Goal: Task Accomplishment & Management: Manage account settings

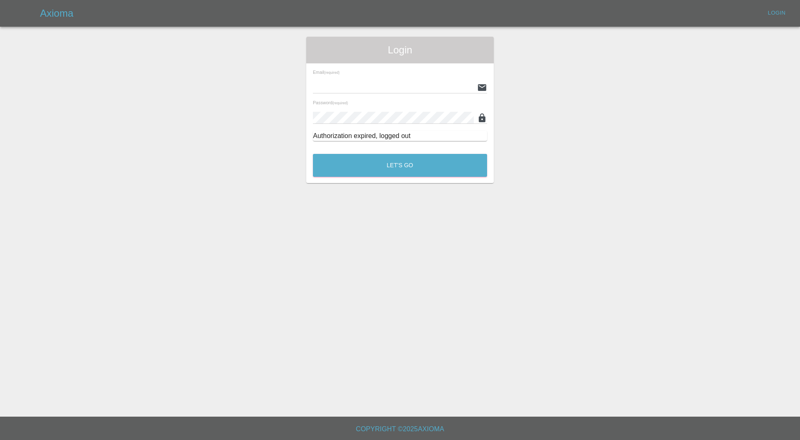
type input "[PERSON_NAME][EMAIL_ADDRESS][PERSON_NAME][DOMAIN_NAME]"
click at [373, 139] on div "Authorization expired, logged out" at bounding box center [400, 136] width 174 height 10
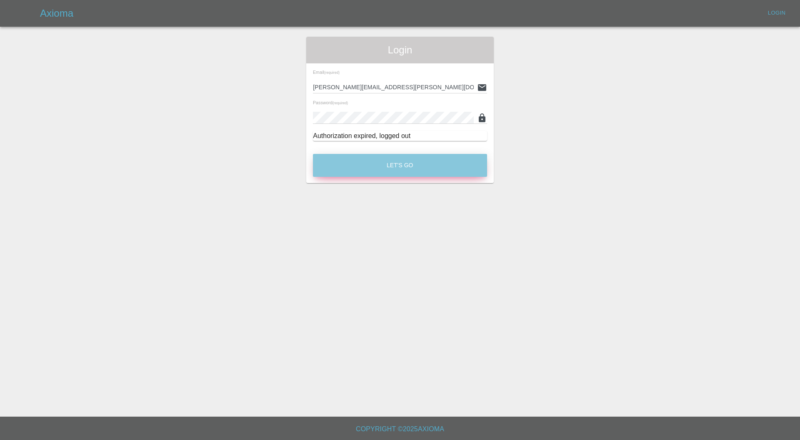
click at [373, 156] on button "Let's Go" at bounding box center [400, 165] width 174 height 23
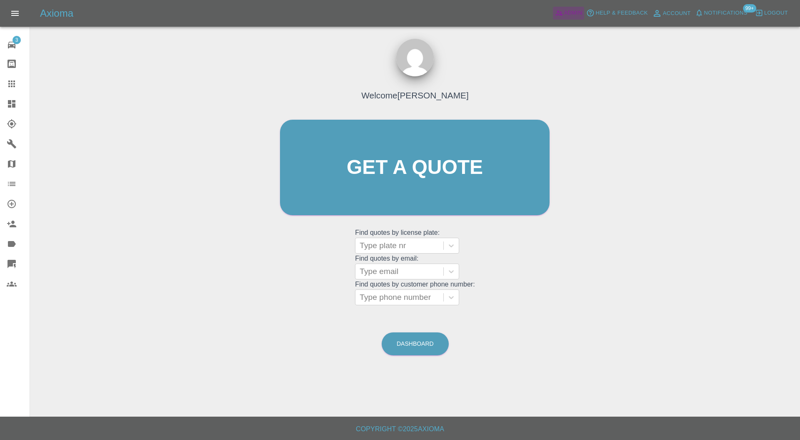
click at [566, 10] on span "Admin" at bounding box center [573, 13] width 18 height 10
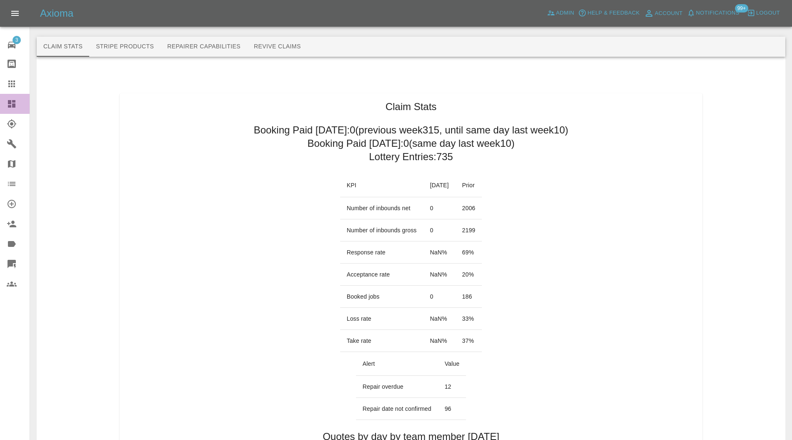
click at [13, 101] on icon at bounding box center [12, 104] width 8 height 8
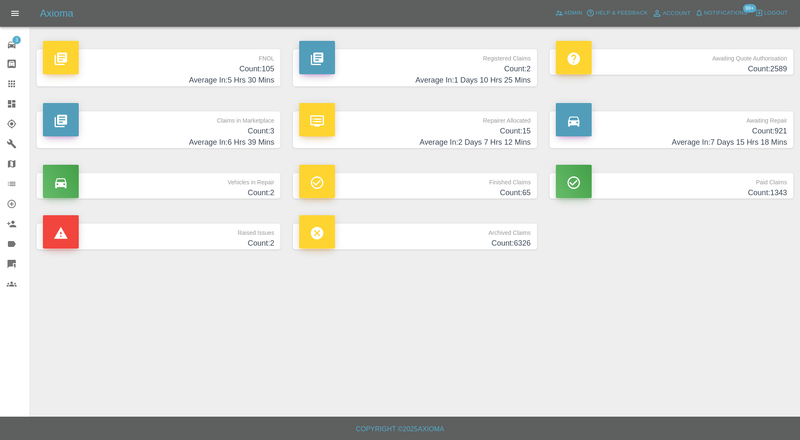
click at [263, 129] on h4 "Count: 3" at bounding box center [158, 130] width 231 height 11
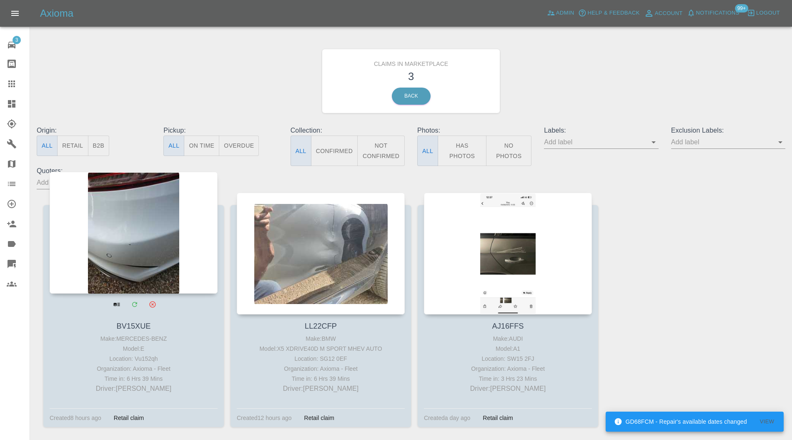
click at [133, 231] on div at bounding box center [134, 233] width 168 height 122
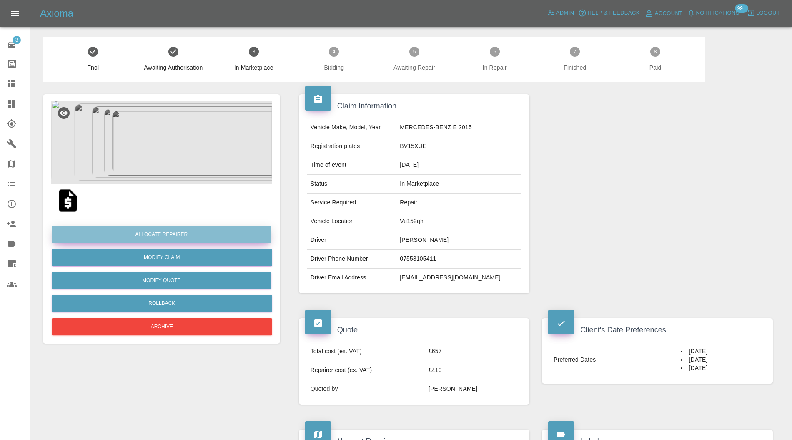
click at [150, 235] on button "Allocate Repairer" at bounding box center [162, 234] width 220 height 17
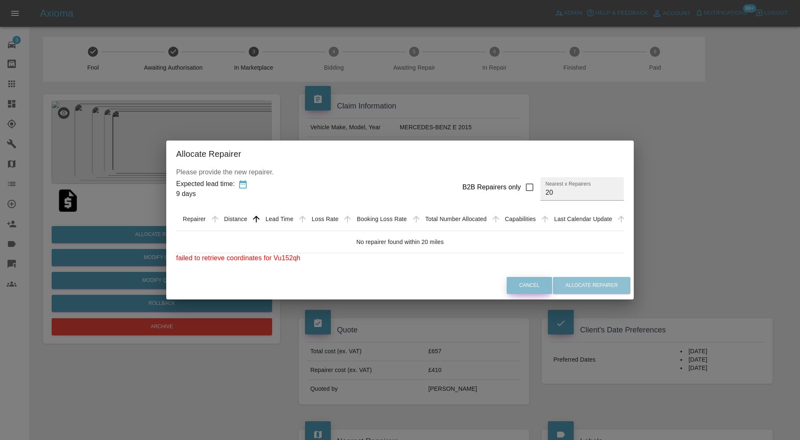
click at [538, 287] on button "Cancel" at bounding box center [529, 285] width 45 height 17
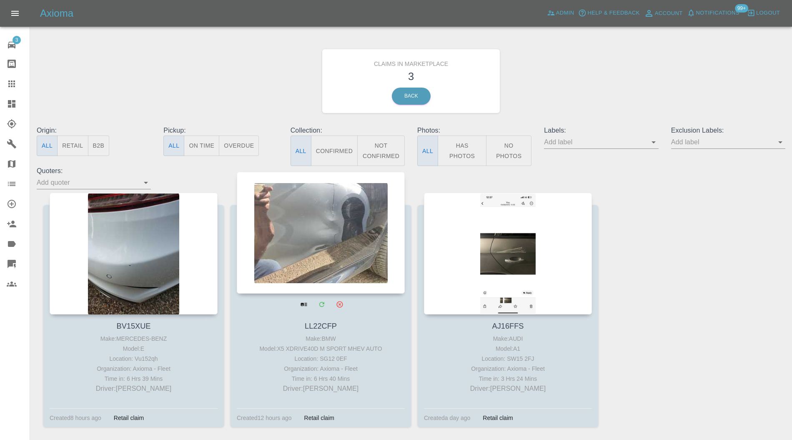
click at [332, 202] on div at bounding box center [321, 233] width 168 height 122
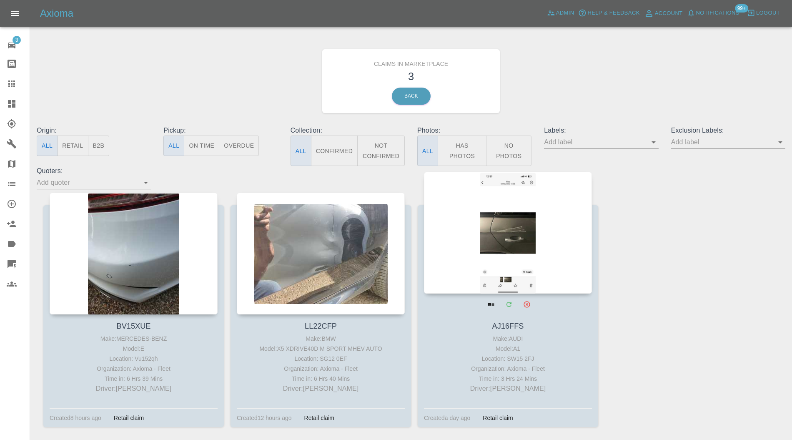
click at [536, 241] on div at bounding box center [508, 233] width 168 height 122
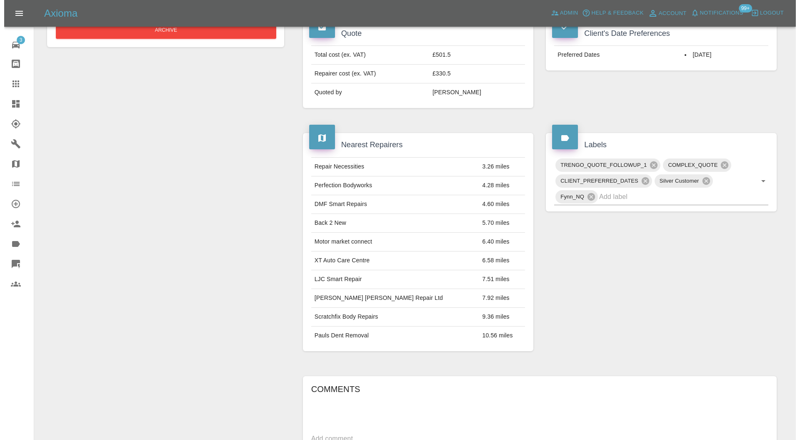
scroll to position [148, 0]
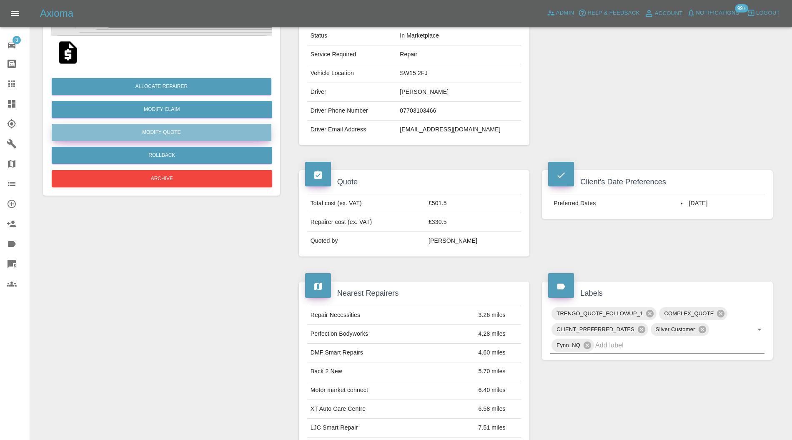
click at [174, 134] on button "Modify Quote" at bounding box center [162, 132] width 220 height 17
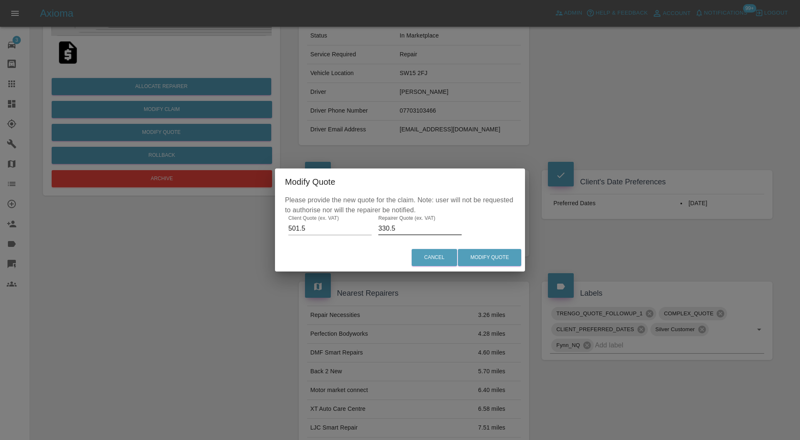
drag, startPoint x: 421, startPoint y: 230, endPoint x: 388, endPoint y: 230, distance: 32.9
click at [388, 230] on input "330.5" at bounding box center [419, 228] width 83 height 13
click at [420, 227] on input "330.5" at bounding box center [419, 228] width 83 height 13
type input "350"
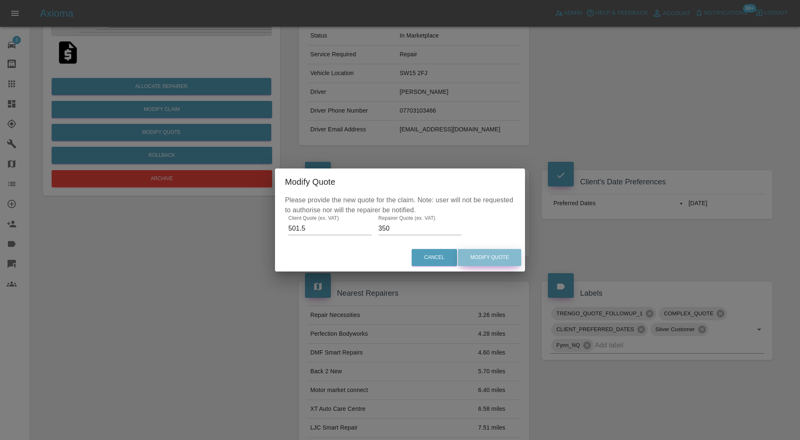
click at [495, 260] on button "Modify Quote" at bounding box center [489, 257] width 63 height 17
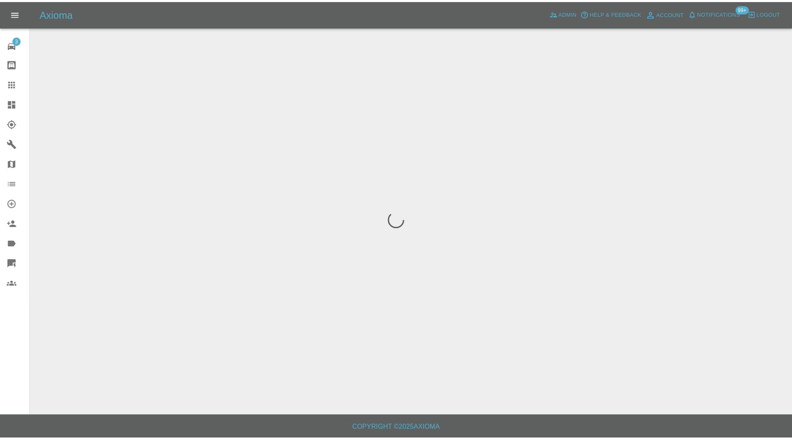
scroll to position [0, 0]
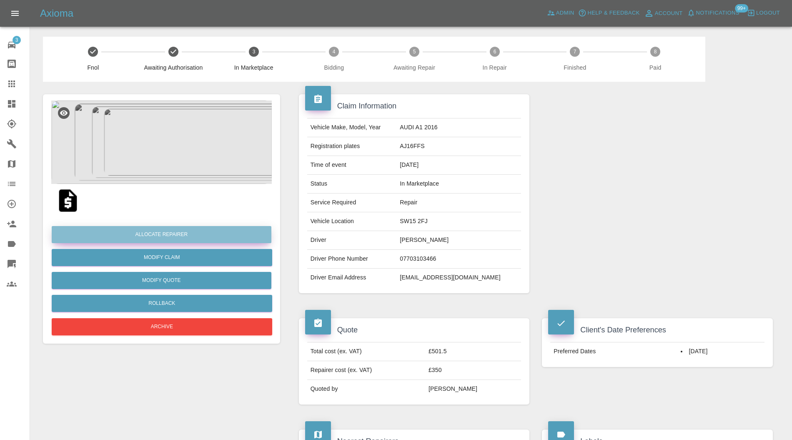
click at [223, 229] on button "Allocate Repairer" at bounding box center [162, 234] width 220 height 17
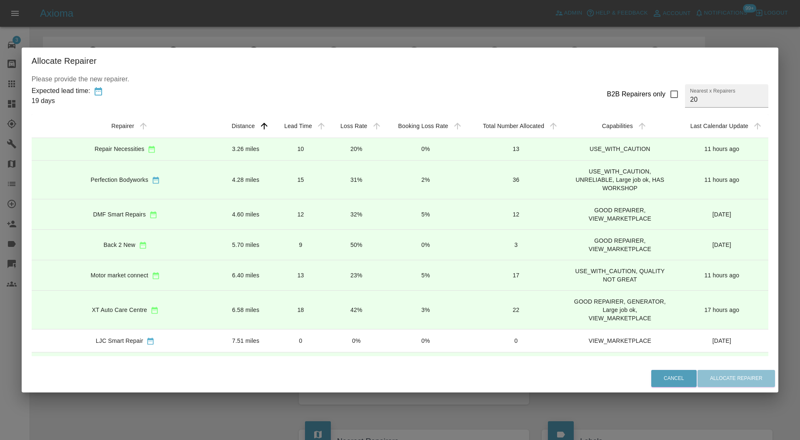
click at [219, 177] on td "4.28 miles" at bounding box center [245, 179] width 53 height 39
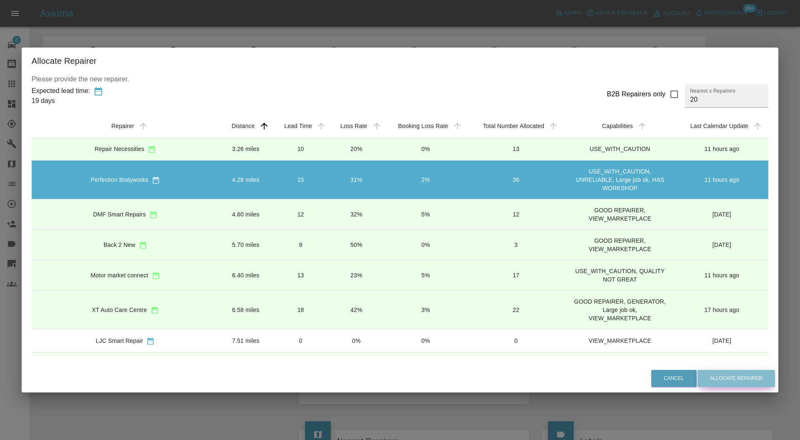
click at [723, 385] on button "Allocate Repairer" at bounding box center [737, 378] width 78 height 17
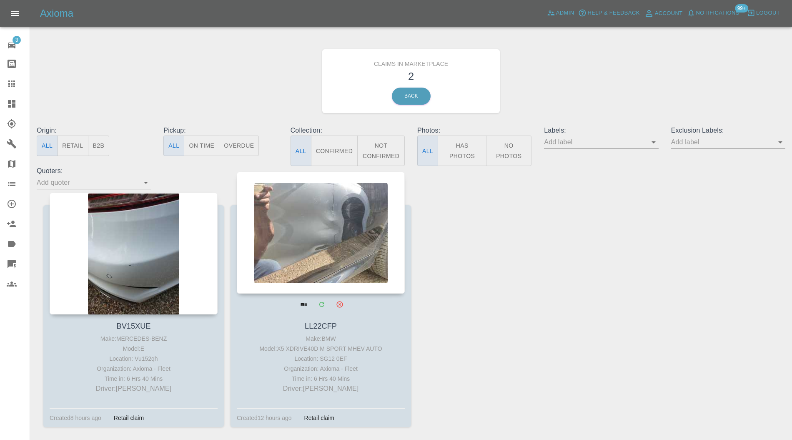
click at [278, 229] on div at bounding box center [321, 233] width 168 height 122
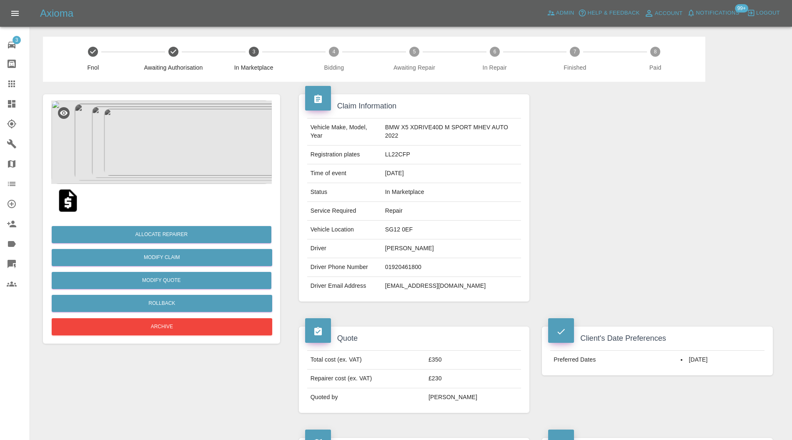
click at [173, 153] on img at bounding box center [161, 141] width 220 height 83
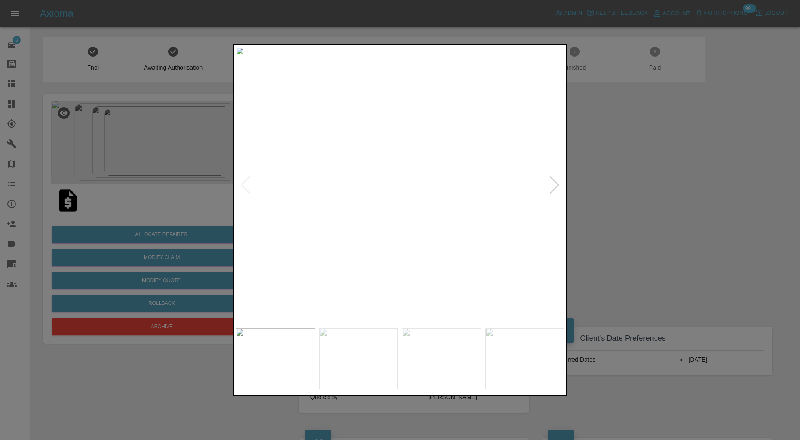
click at [549, 175] on img at bounding box center [400, 186] width 328 height 278
click at [555, 183] on div at bounding box center [554, 185] width 11 height 18
click at [555, 183] on img at bounding box center [400, 186] width 328 height 278
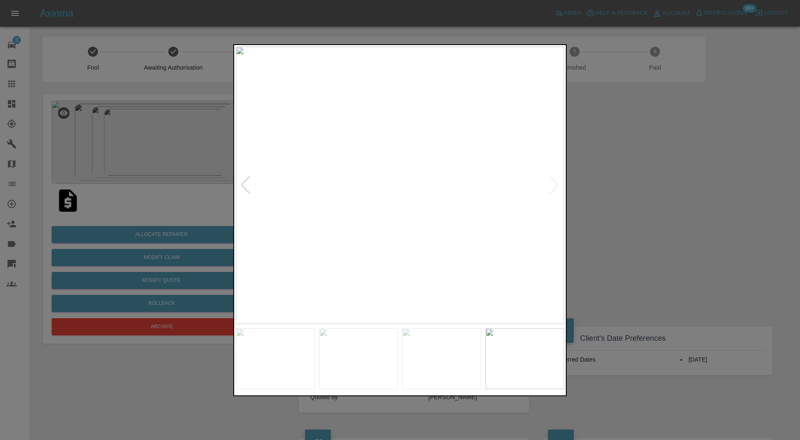
click at [752, 185] on div at bounding box center [400, 220] width 800 height 440
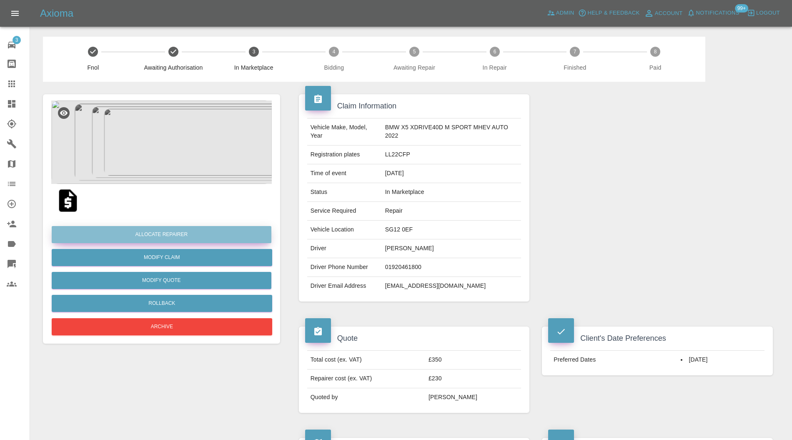
click at [184, 234] on button "Allocate Repairer" at bounding box center [162, 234] width 220 height 17
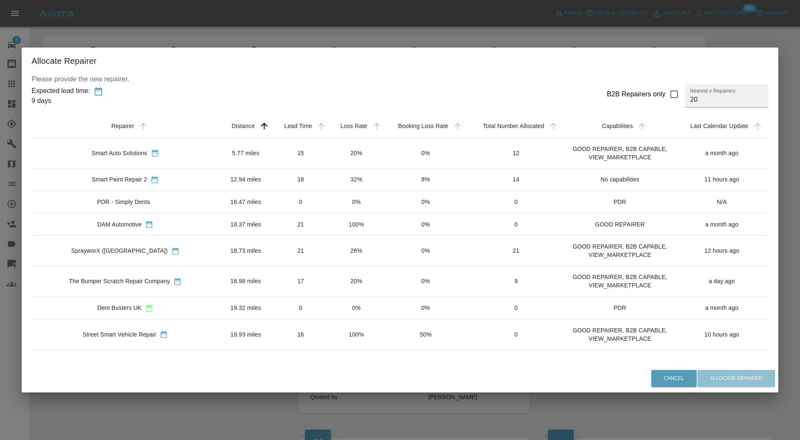
click at [137, 150] on div "Smart Auto Solutions" at bounding box center [120, 153] width 56 height 8
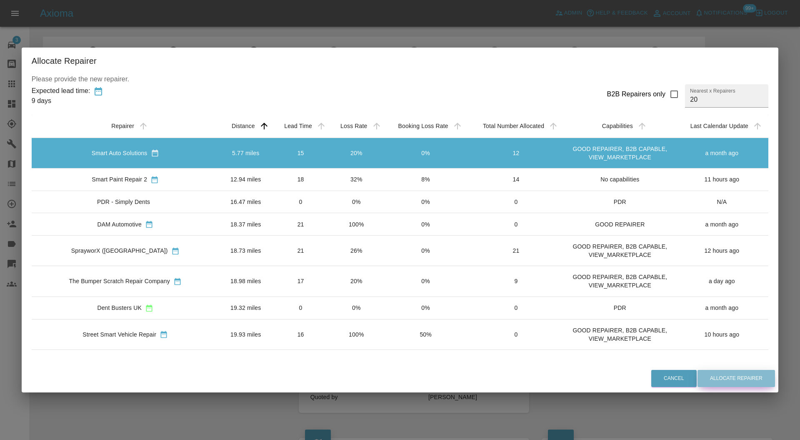
click at [724, 373] on button "Allocate Repairer" at bounding box center [737, 378] width 78 height 17
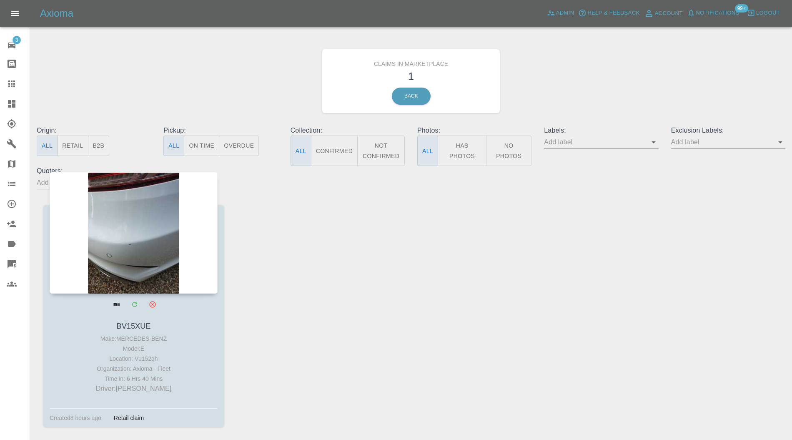
click at [120, 199] on div at bounding box center [134, 233] width 168 height 122
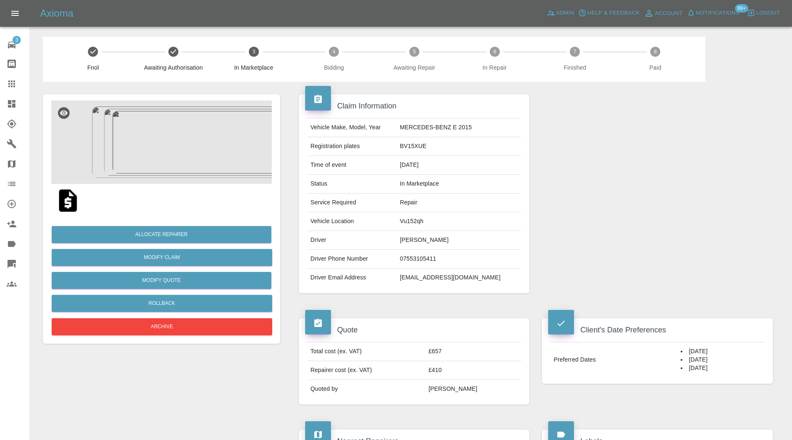
click at [162, 127] on img at bounding box center [161, 141] width 220 height 83
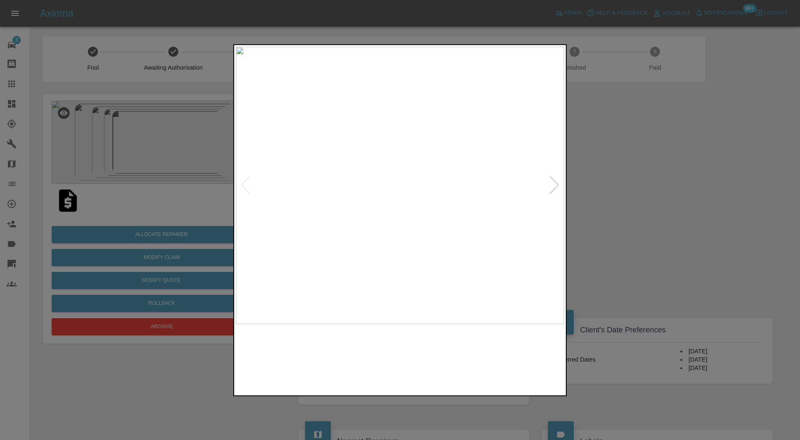
click at [552, 184] on div at bounding box center [554, 185] width 11 height 18
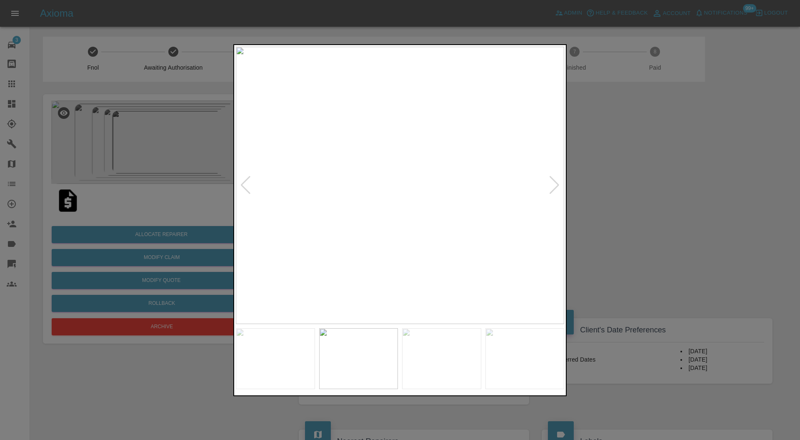
click at [552, 184] on div at bounding box center [554, 185] width 11 height 18
click at [590, 186] on div at bounding box center [400, 220] width 800 height 440
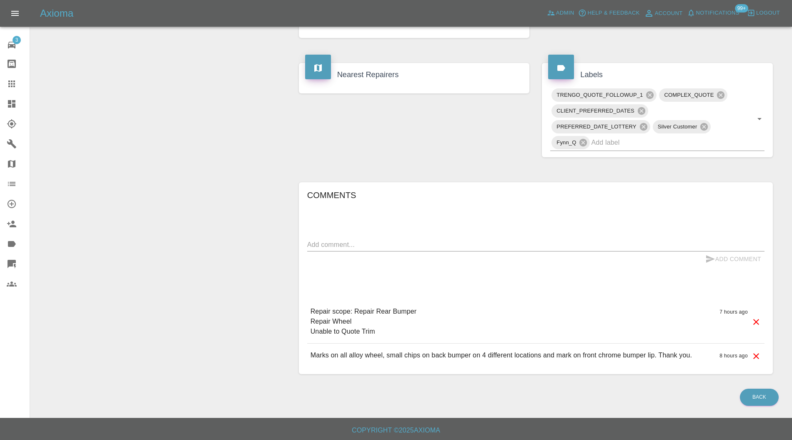
scroll to position [70, 0]
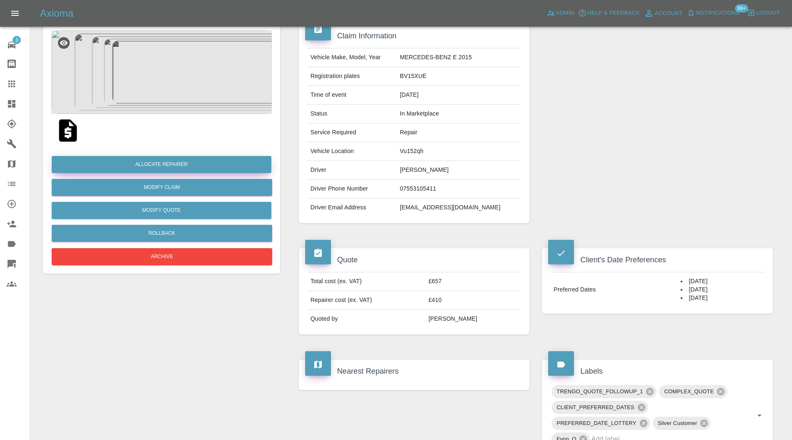
click at [204, 163] on button "Allocate Repairer" at bounding box center [162, 164] width 220 height 17
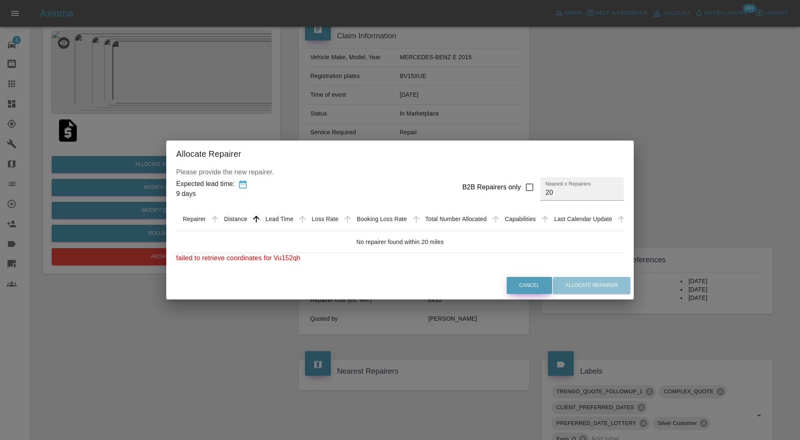
click at [515, 288] on button "Cancel" at bounding box center [529, 285] width 45 height 17
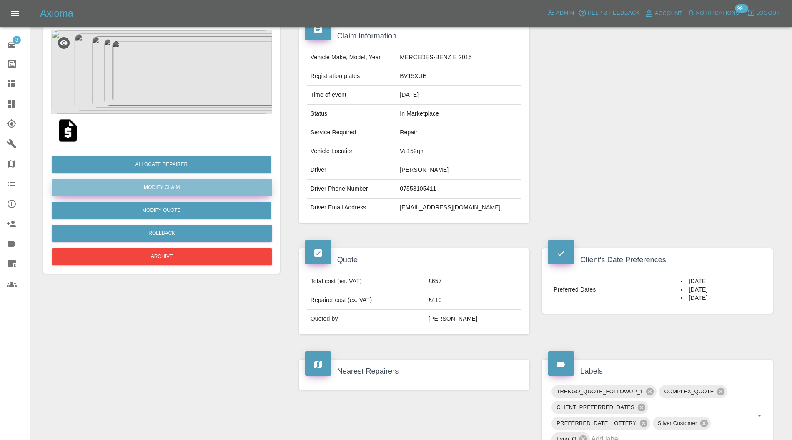
click at [157, 188] on link "Modify Claim" at bounding box center [162, 187] width 220 height 17
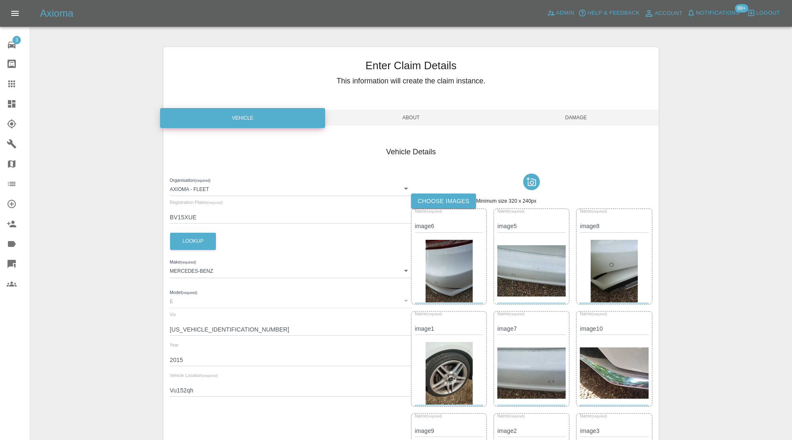
click at [178, 392] on input "Vu152qh" at bounding box center [290, 390] width 241 height 12
type input "fy152qh"
click at [591, 111] on span "Damage" at bounding box center [575, 118] width 165 height 16
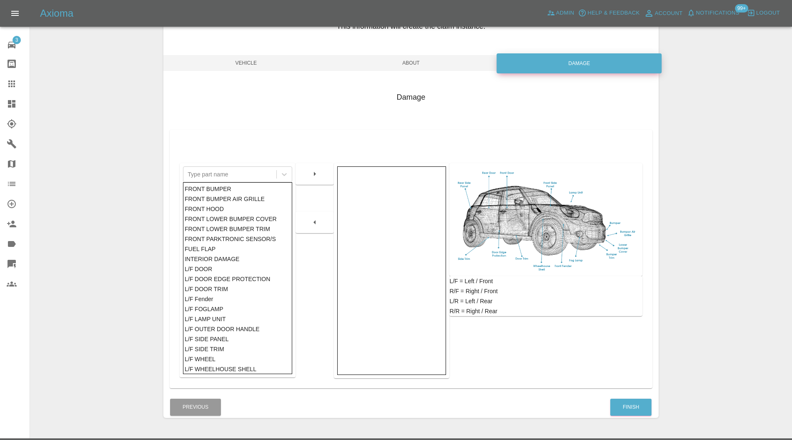
scroll to position [76, 0]
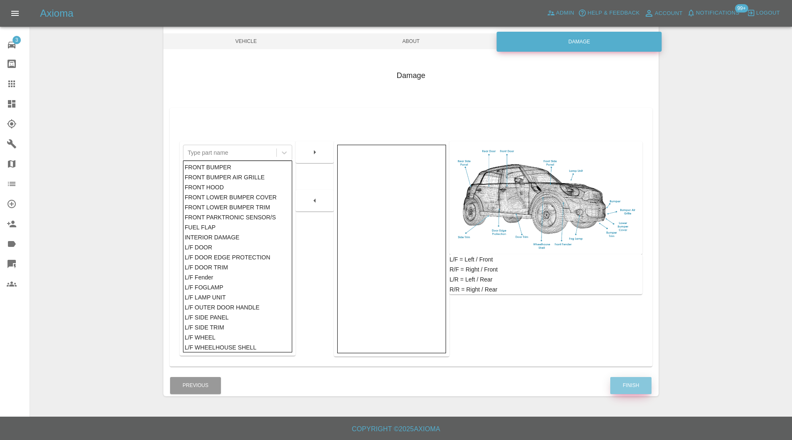
click at [638, 382] on button "Finish" at bounding box center [630, 385] width 41 height 17
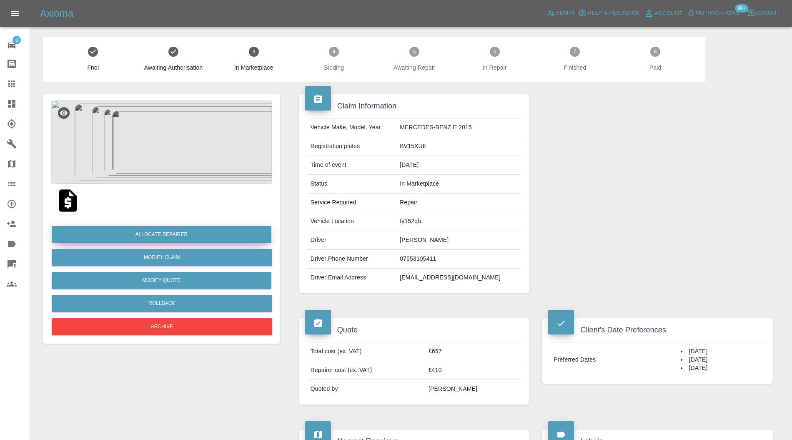
click at [247, 226] on button "Allocate Repairer" at bounding box center [162, 234] width 220 height 17
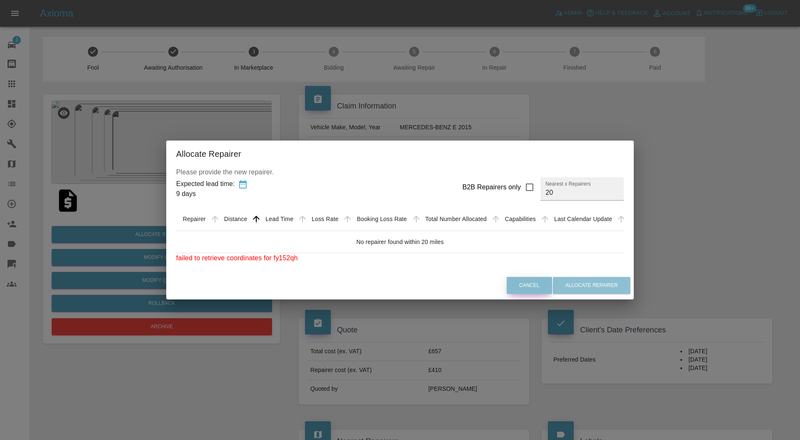
click at [532, 286] on button "Cancel" at bounding box center [529, 285] width 45 height 17
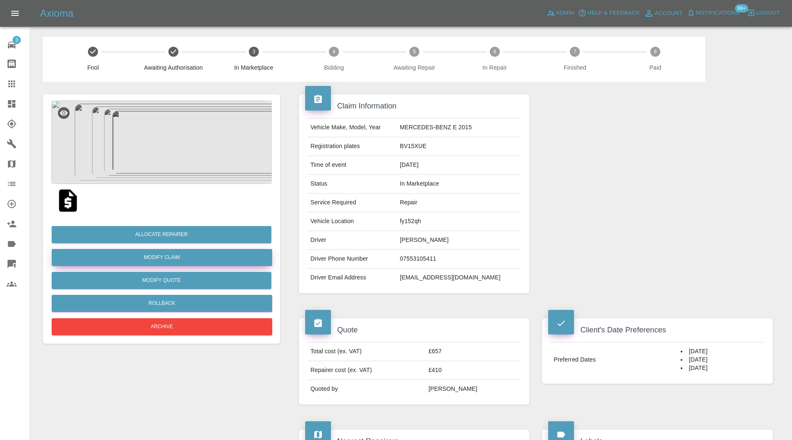
click at [191, 262] on link "Modify Claim" at bounding box center [162, 257] width 220 height 17
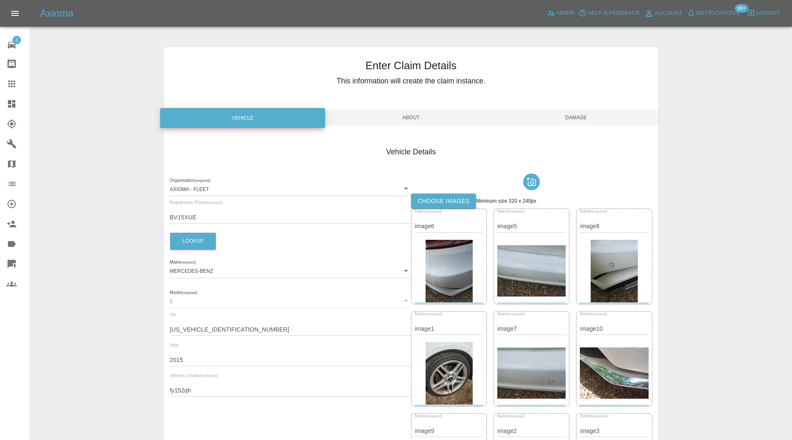
click at [177, 387] on input "fy152qh" at bounding box center [290, 390] width 241 height 12
type input "cv152qh"
click at [577, 113] on span "Damage" at bounding box center [575, 118] width 165 height 16
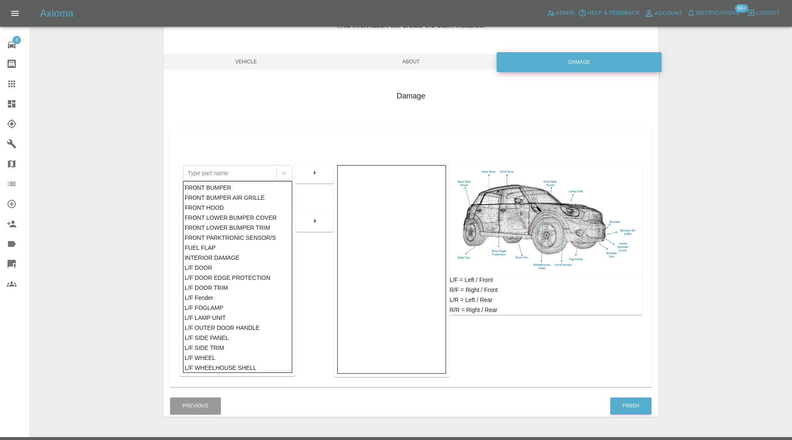
scroll to position [76, 0]
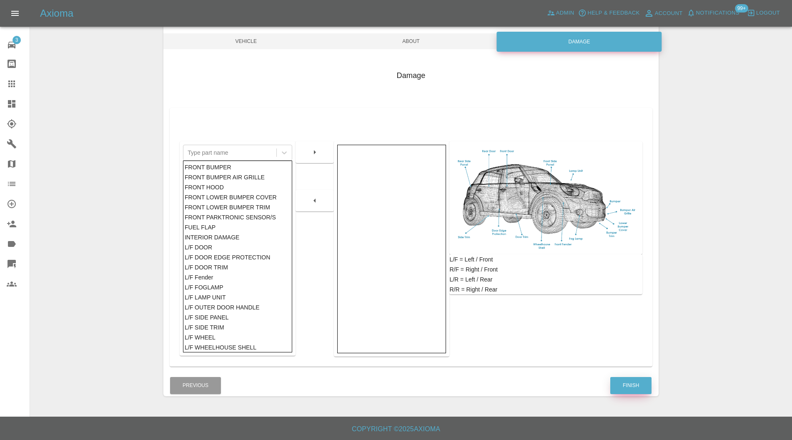
click at [647, 384] on button "Finish" at bounding box center [630, 385] width 41 height 17
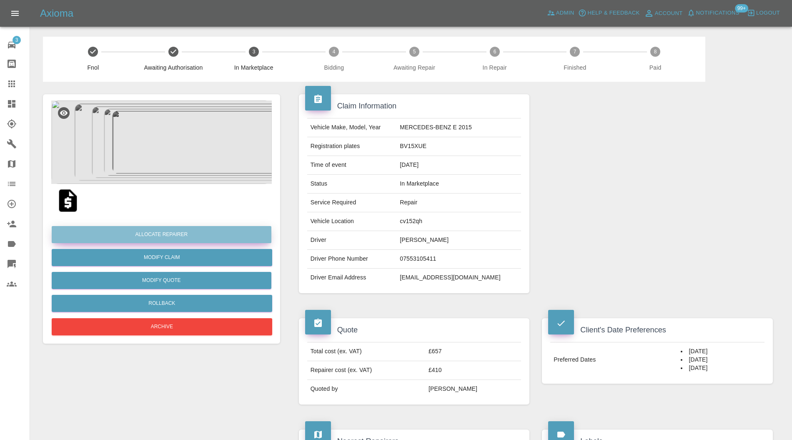
click at [202, 237] on button "Allocate Repairer" at bounding box center [162, 234] width 220 height 17
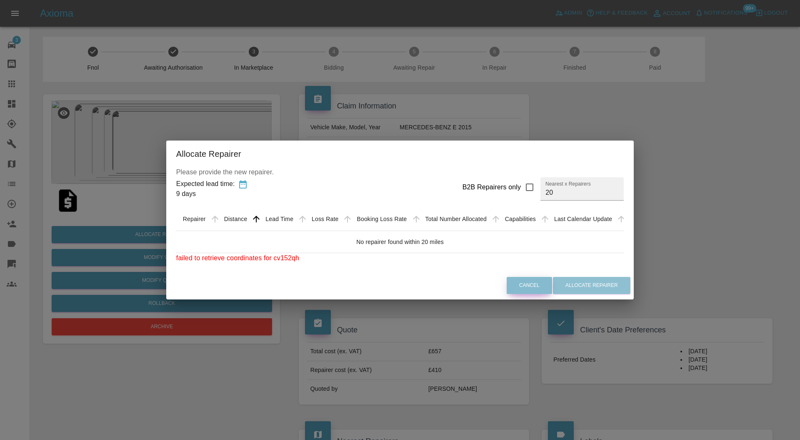
click at [529, 284] on button "Cancel" at bounding box center [529, 285] width 45 height 17
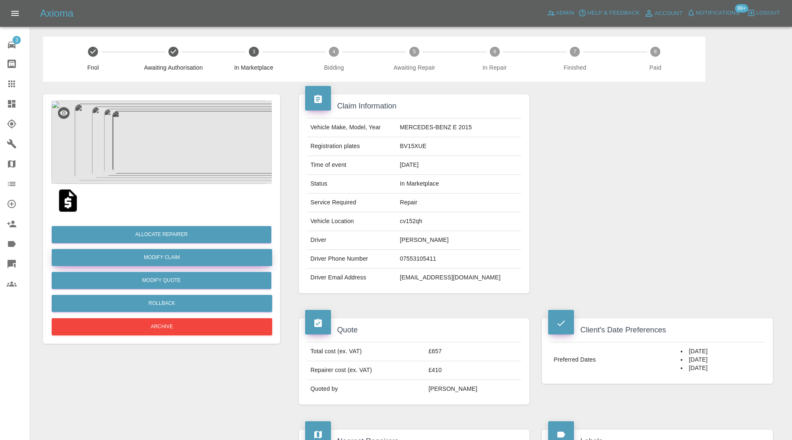
click at [228, 253] on link "Modify Claim" at bounding box center [162, 257] width 220 height 17
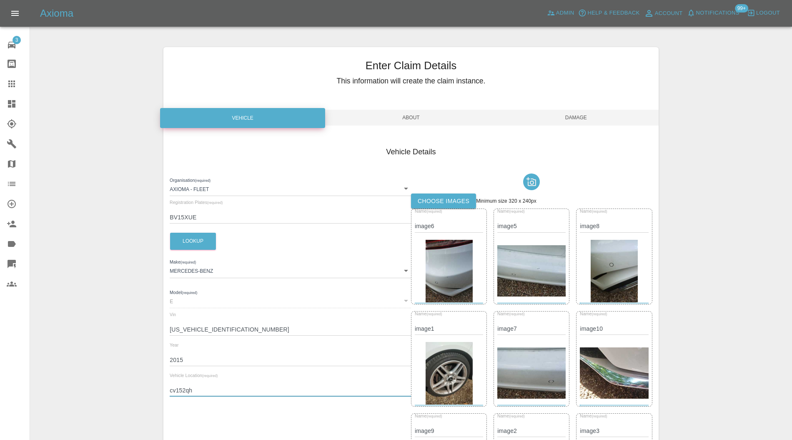
click at [176, 390] on input "cv152qh" at bounding box center [290, 390] width 241 height 12
type input "vu152qh"
click at [581, 119] on span "Damage" at bounding box center [575, 118] width 165 height 16
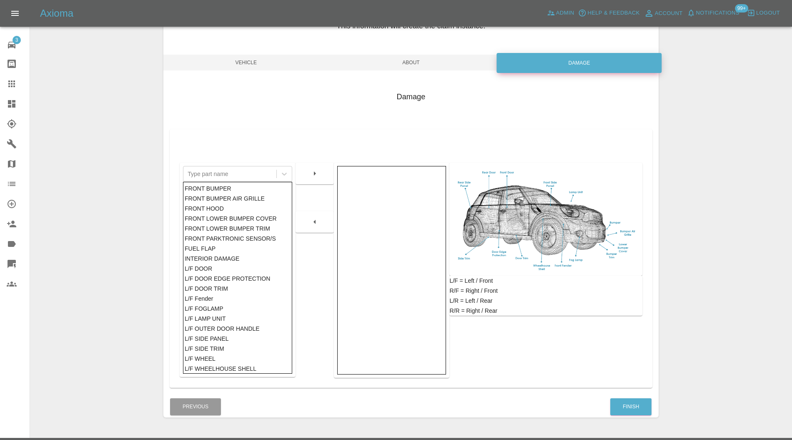
scroll to position [76, 0]
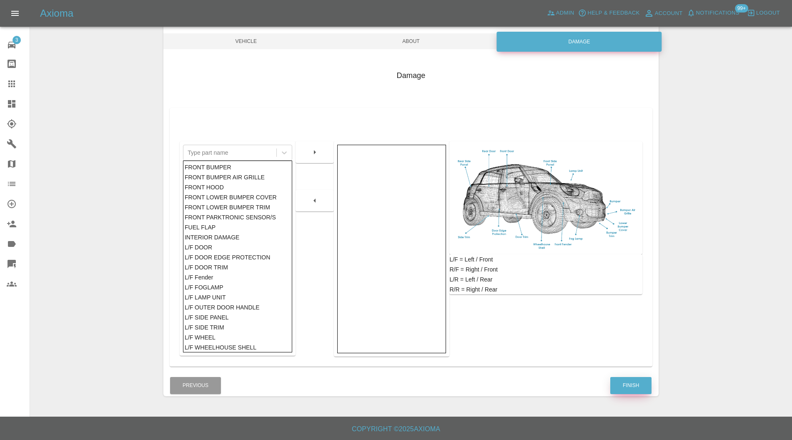
click at [622, 384] on button "Finish" at bounding box center [630, 385] width 41 height 17
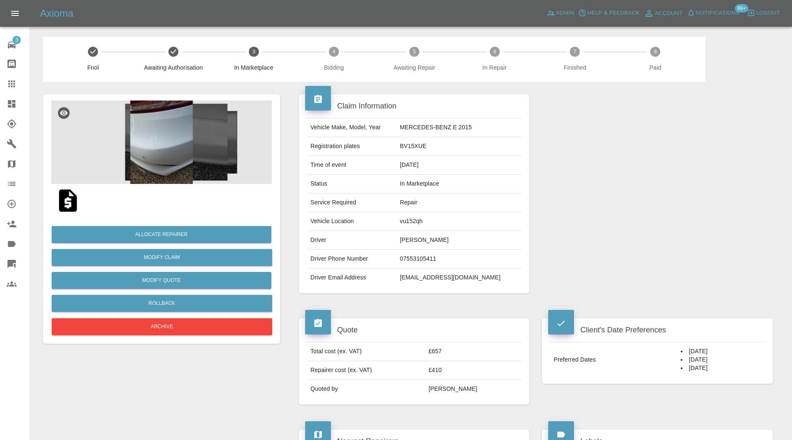
click at [18, 95] on link "Dashboard" at bounding box center [15, 104] width 30 height 20
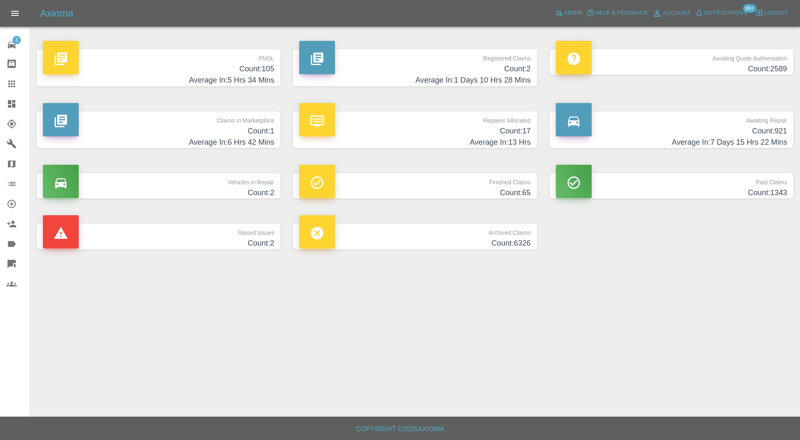
click at [218, 233] on p "Raised Issues" at bounding box center [158, 230] width 231 height 14
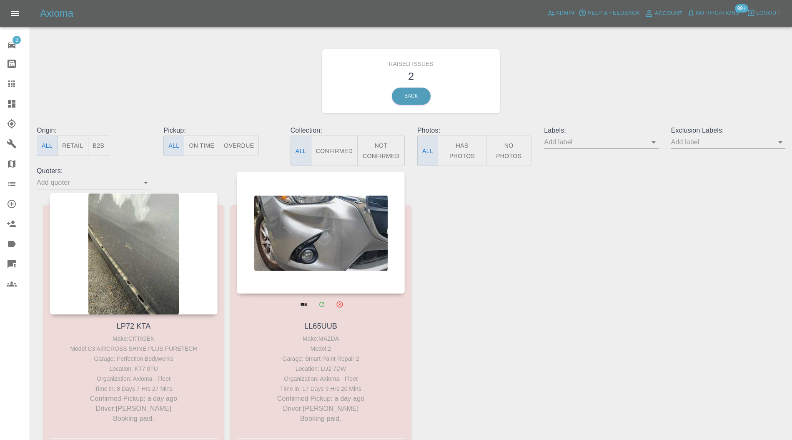
click at [295, 222] on div at bounding box center [321, 233] width 168 height 122
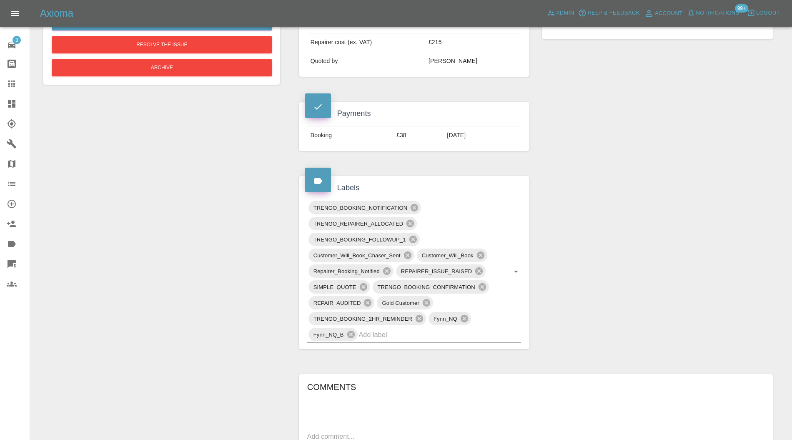
scroll to position [74, 0]
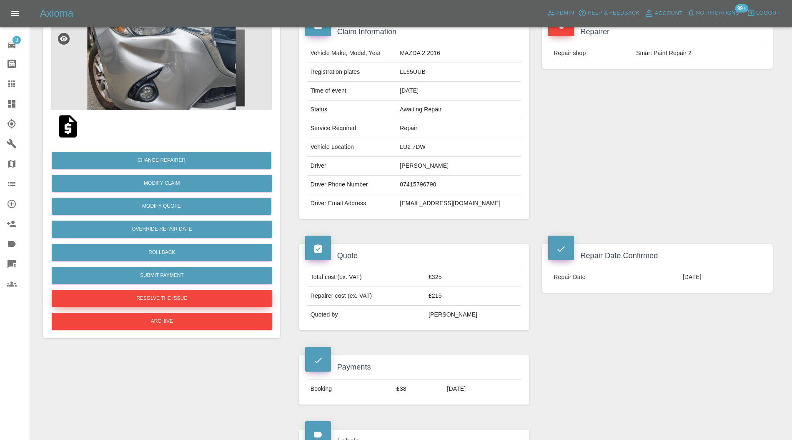
click at [189, 298] on button "Resolve the issue" at bounding box center [162, 298] width 220 height 17
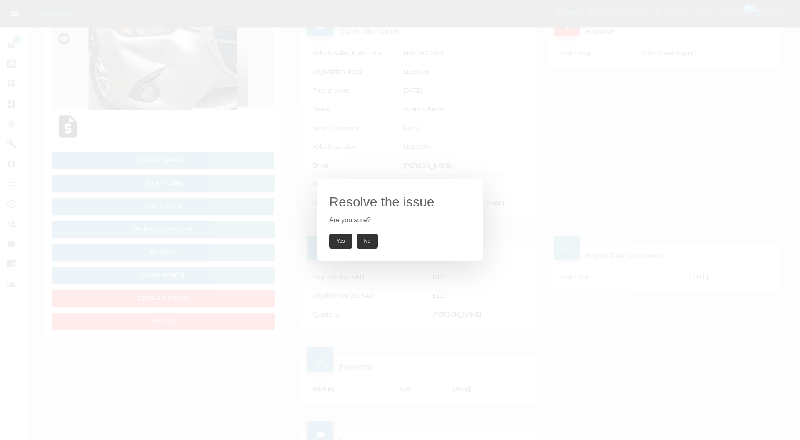
click at [347, 240] on button "Yes" at bounding box center [340, 240] width 23 height 15
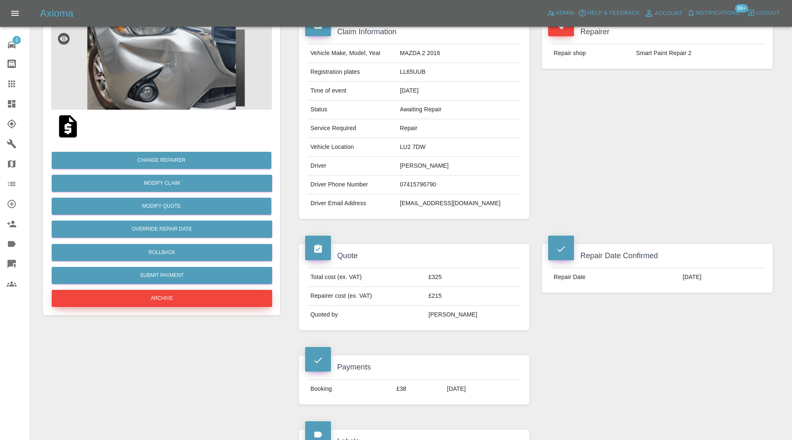
click at [192, 295] on button "Archive" at bounding box center [162, 298] width 220 height 17
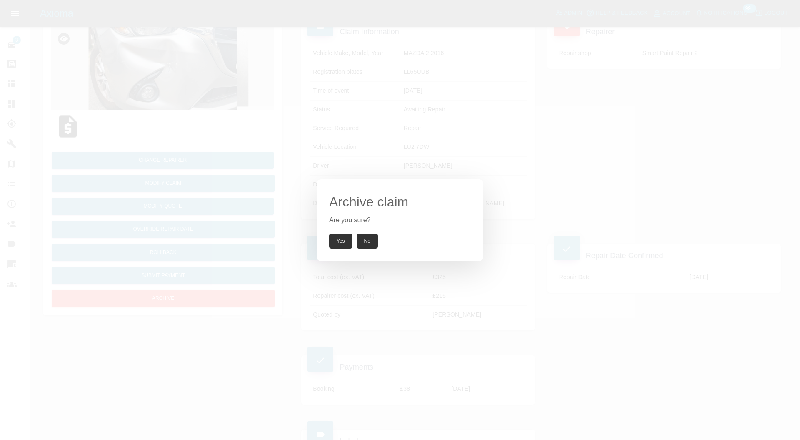
click at [344, 234] on button "Yes" at bounding box center [340, 240] width 23 height 15
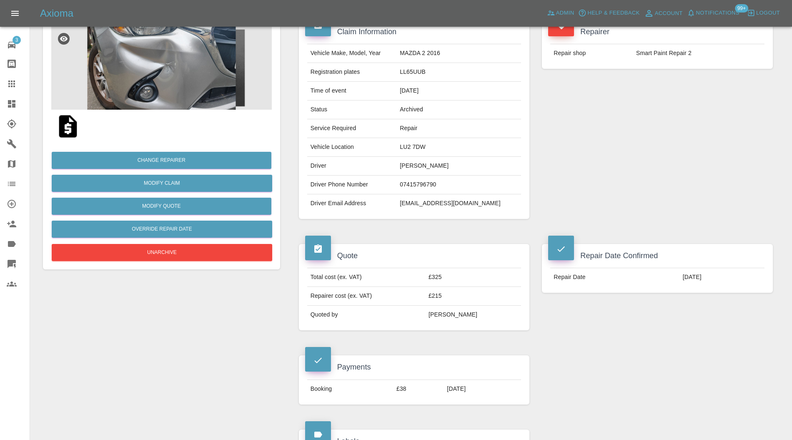
scroll to position [296, 0]
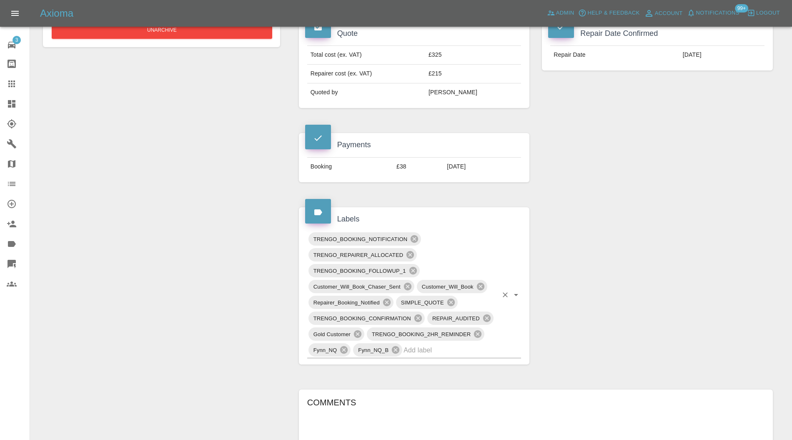
click at [428, 340] on div "TRENGO_BOOKING_NOTIFICATION TRENGO_REPAIRER_ALLOCATED TRENGO_BOOKING_FOLLOWUP_1…" at bounding box center [414, 294] width 214 height 127
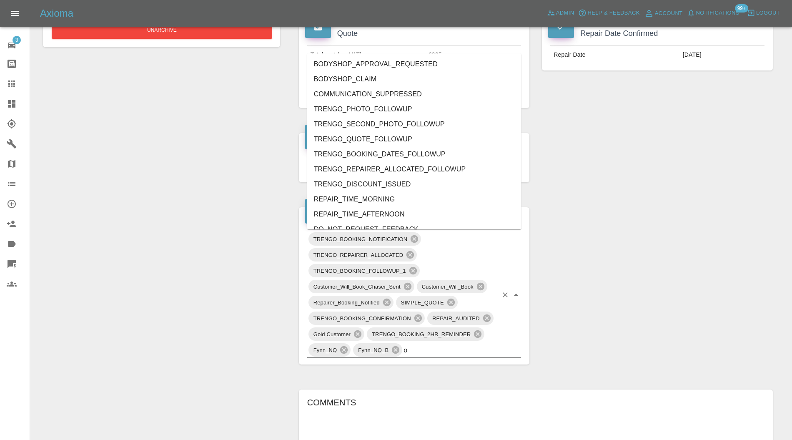
type input "ou"
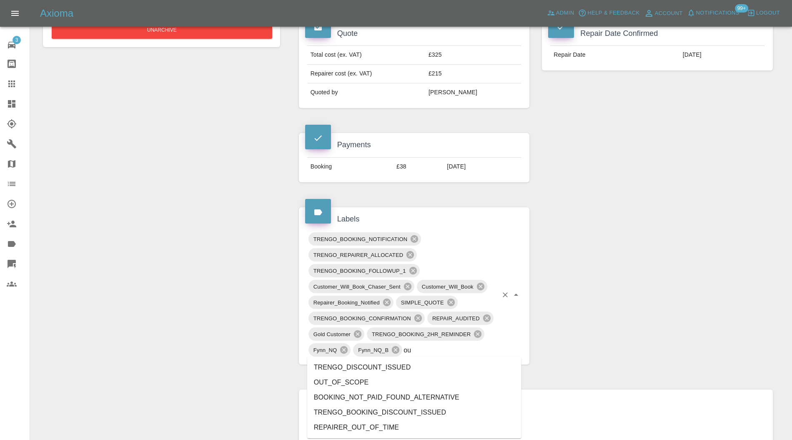
click at [363, 381] on li "OUT_OF_SCOPE" at bounding box center [414, 382] width 214 height 15
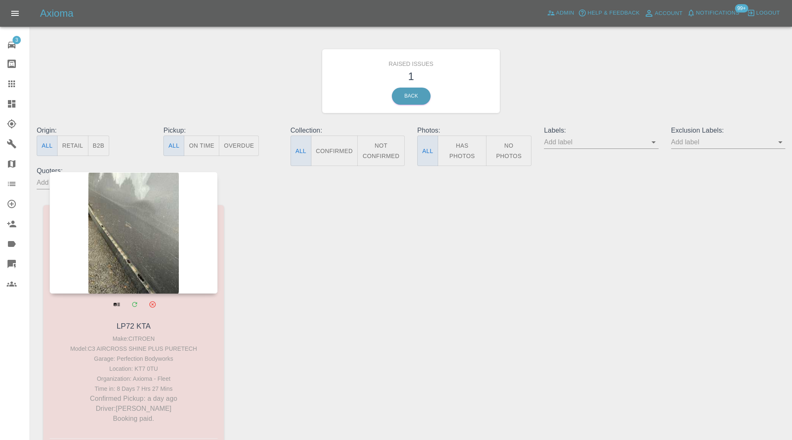
click at [168, 224] on div at bounding box center [134, 233] width 168 height 122
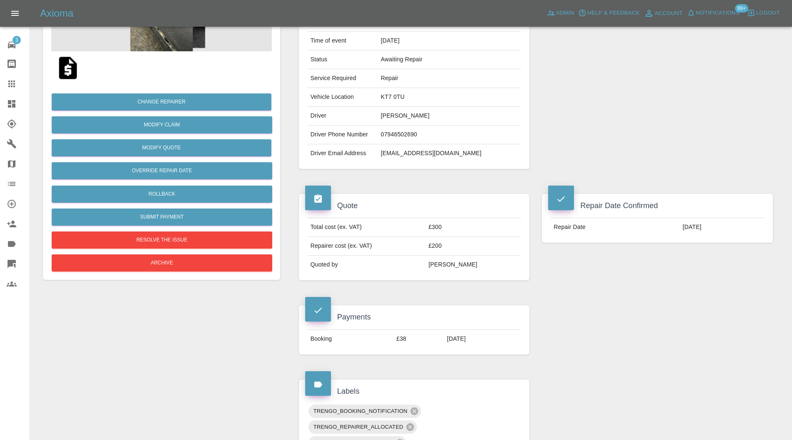
scroll to position [74, 0]
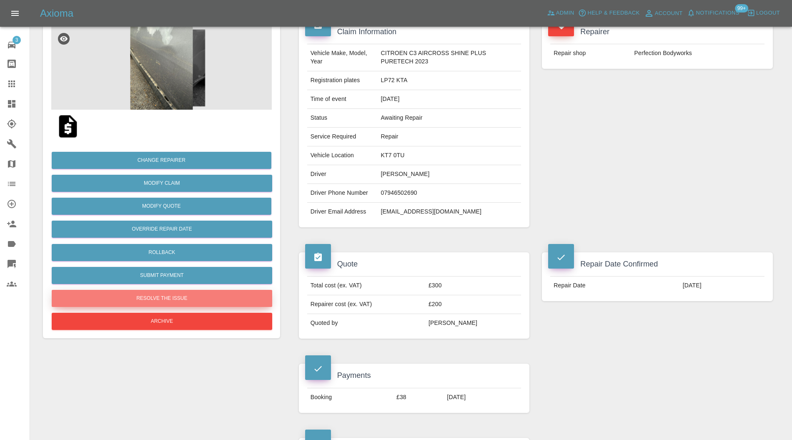
click at [173, 292] on button "Resolve the issue" at bounding box center [162, 298] width 220 height 17
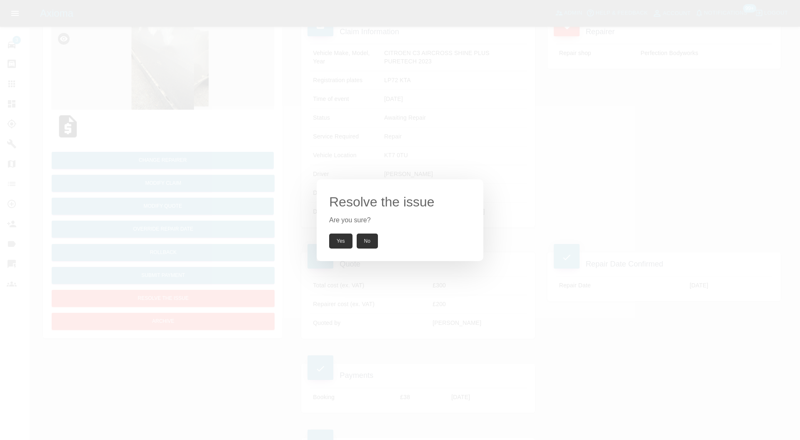
click at [343, 243] on button "Yes" at bounding box center [340, 240] width 23 height 15
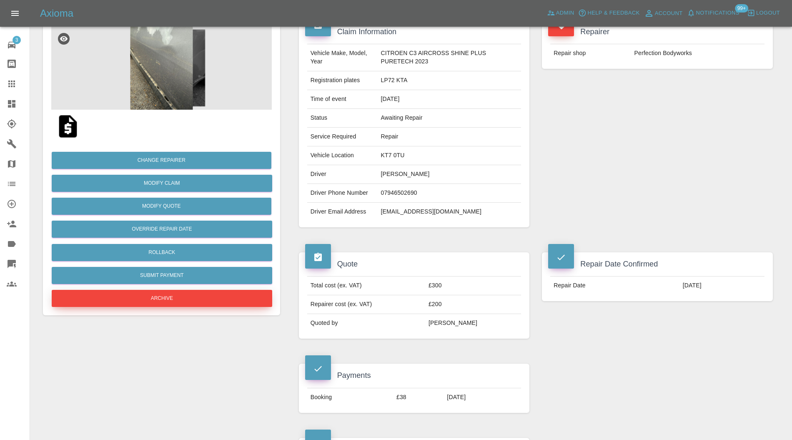
click at [196, 303] on button "Archive" at bounding box center [162, 298] width 220 height 17
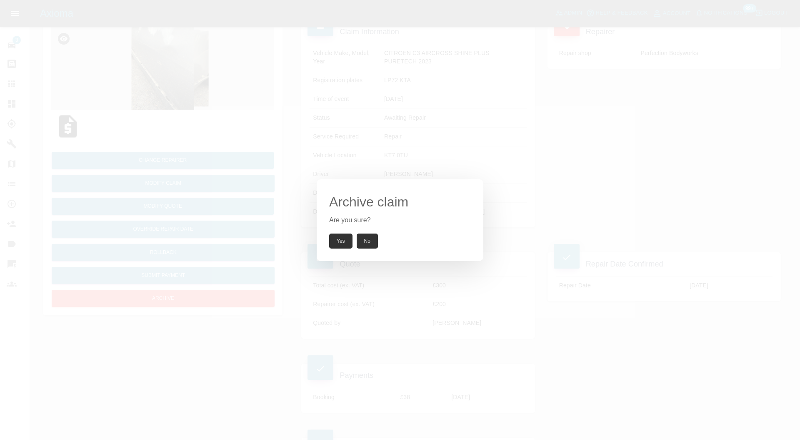
click at [345, 242] on button "Yes" at bounding box center [340, 240] width 23 height 15
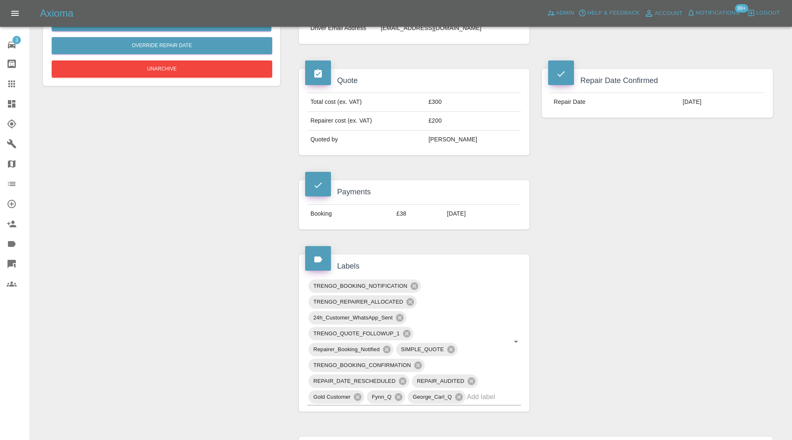
scroll to position [444, 0]
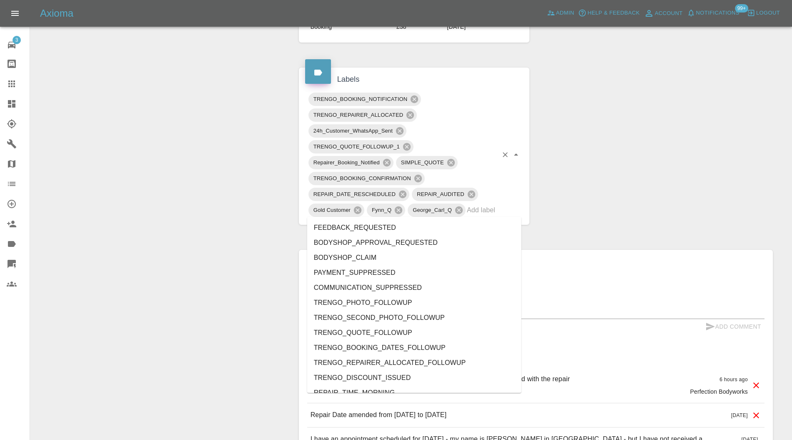
click at [495, 208] on input "text" at bounding box center [482, 209] width 31 height 13
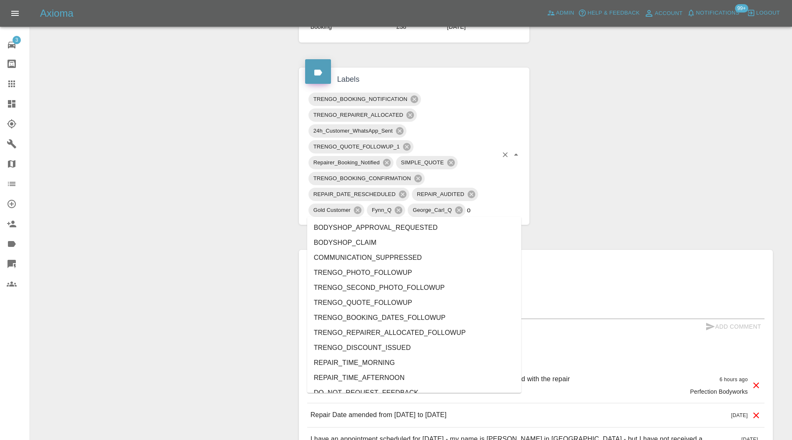
type input "ou"
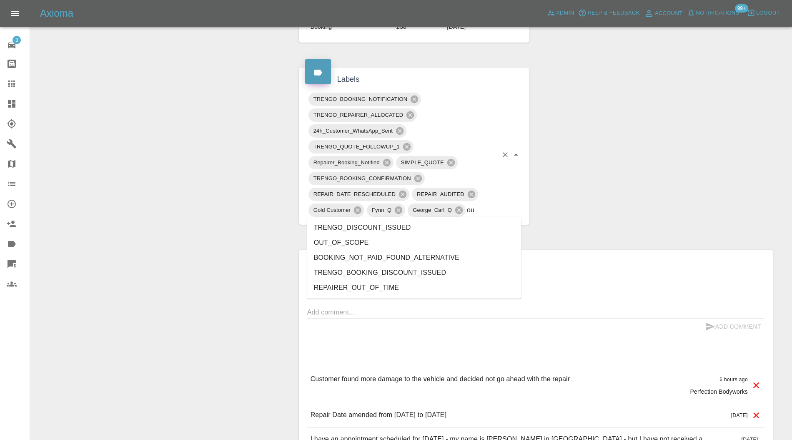
click at [365, 237] on li "OUT_OF_SCOPE" at bounding box center [414, 242] width 214 height 15
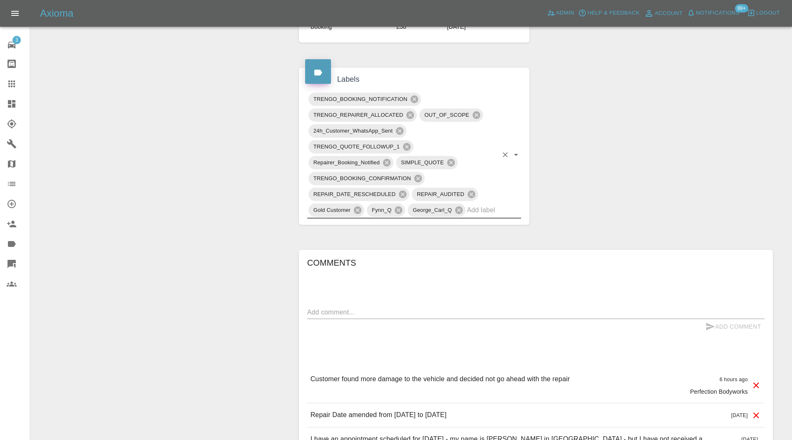
click at [10, 106] on icon at bounding box center [12, 104] width 8 height 8
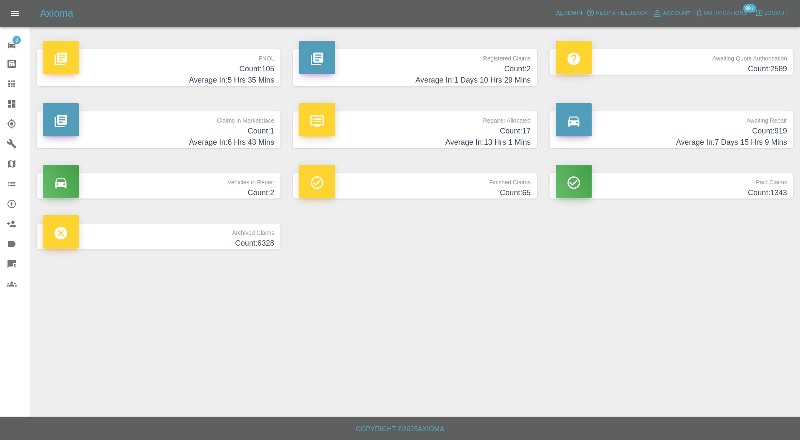
click at [495, 122] on p "Repairer Allocated" at bounding box center [414, 118] width 231 height 14
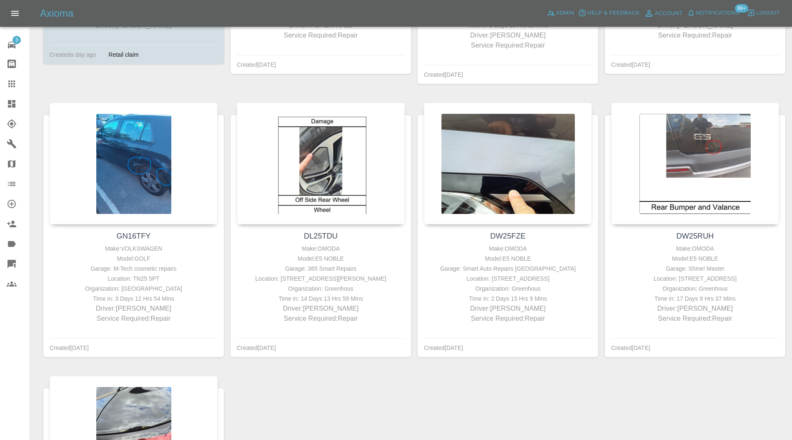
scroll to position [703, 0]
